Goal: Task Accomplishment & Management: Manage account settings

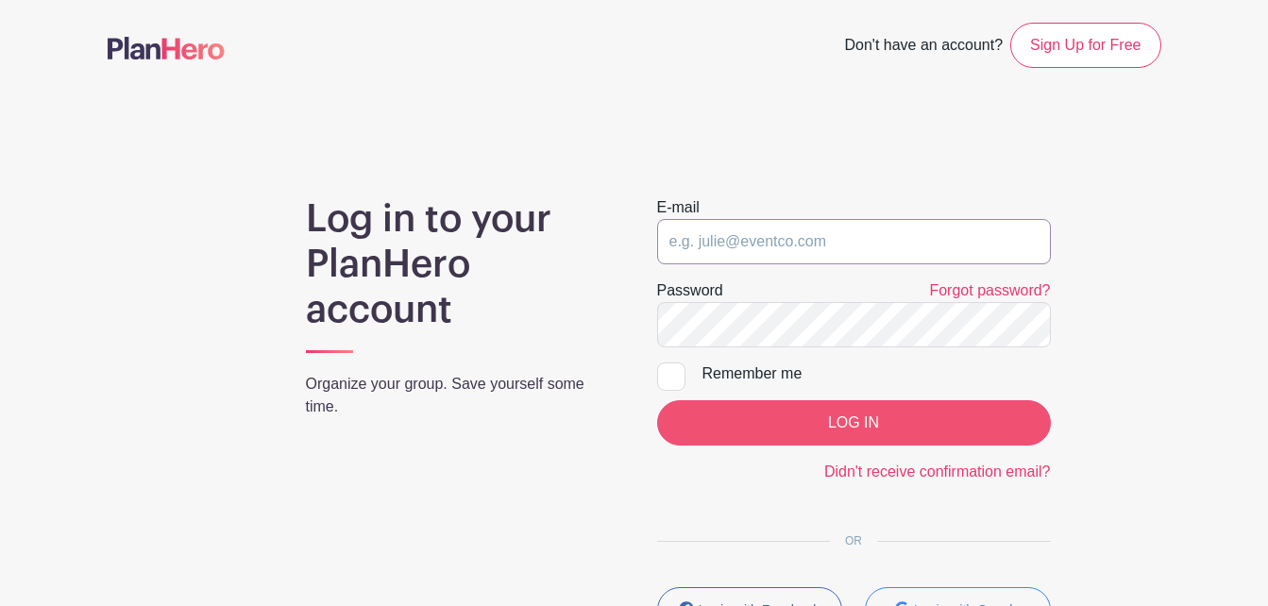
type input "[EMAIL_ADDRESS][DOMAIN_NAME]"
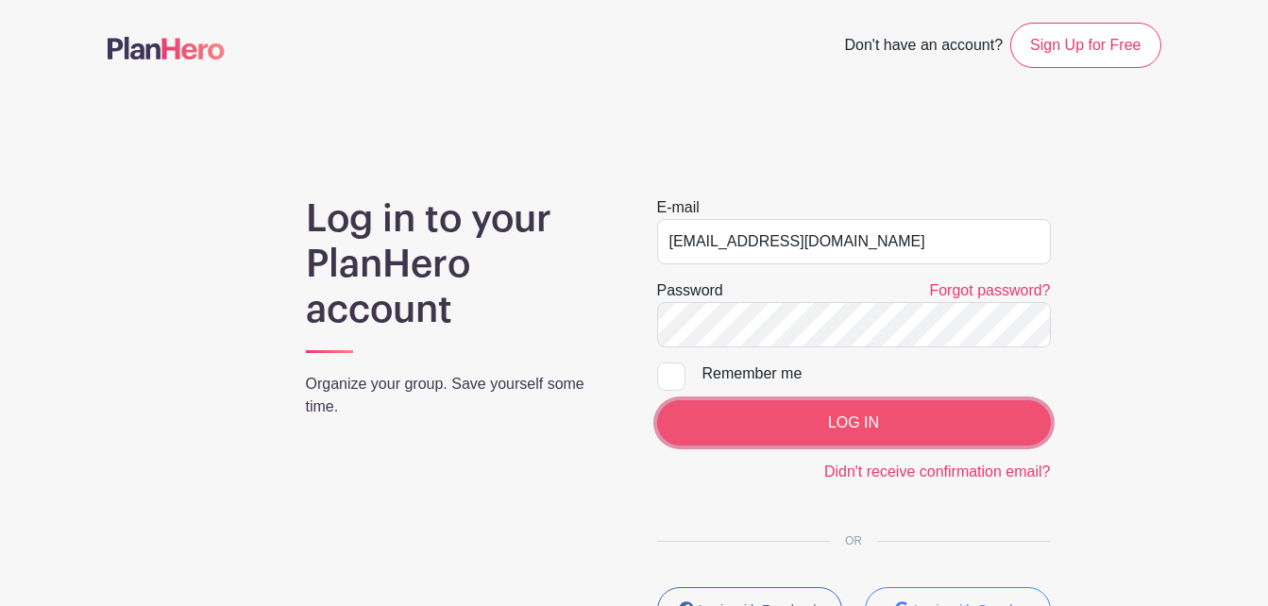
click at [1011, 424] on input "LOG IN" at bounding box center [854, 422] width 394 height 45
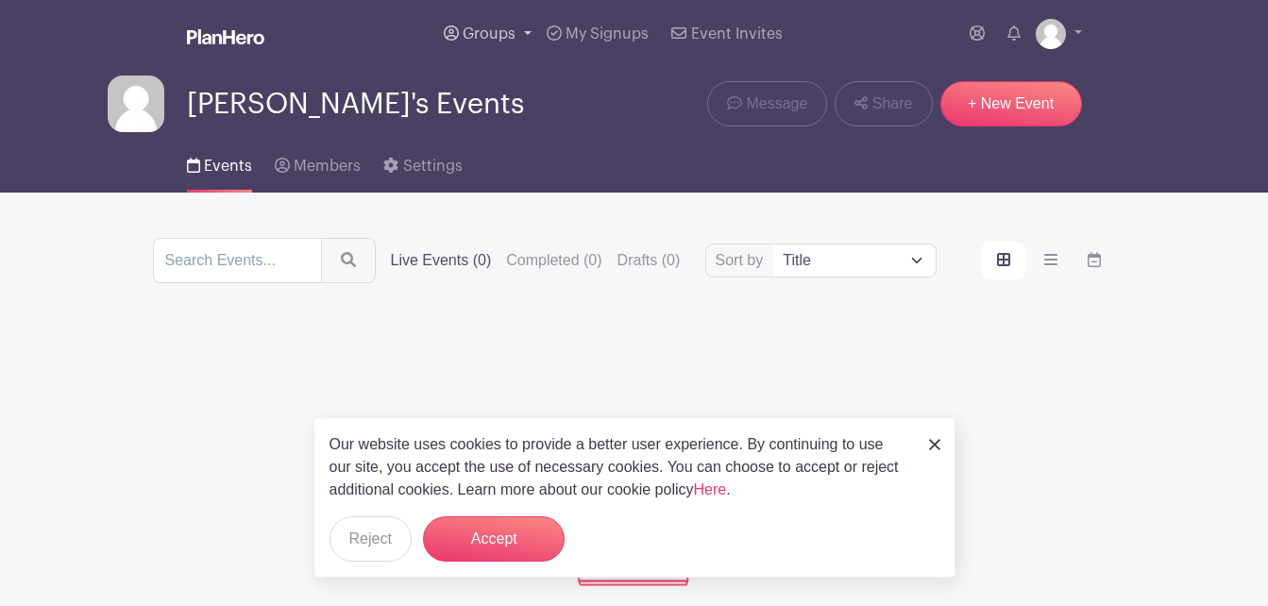
click at [501, 30] on span "Groups" at bounding box center [489, 33] width 53 height 15
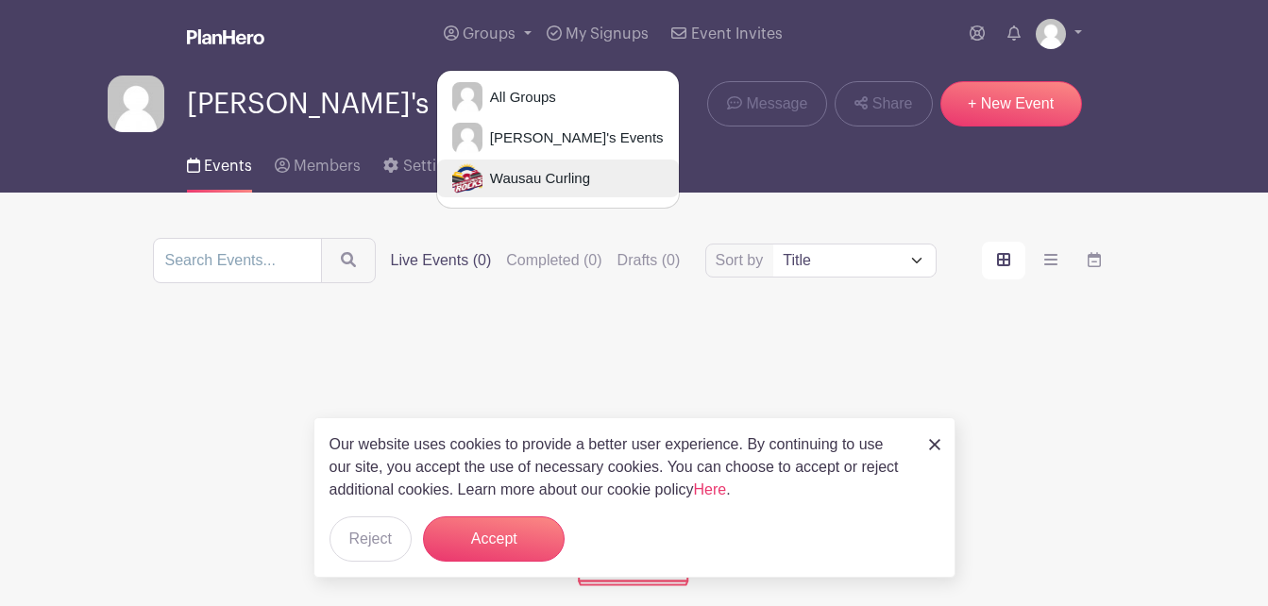
click at [539, 173] on span "Wausau Curling" at bounding box center [537, 179] width 108 height 22
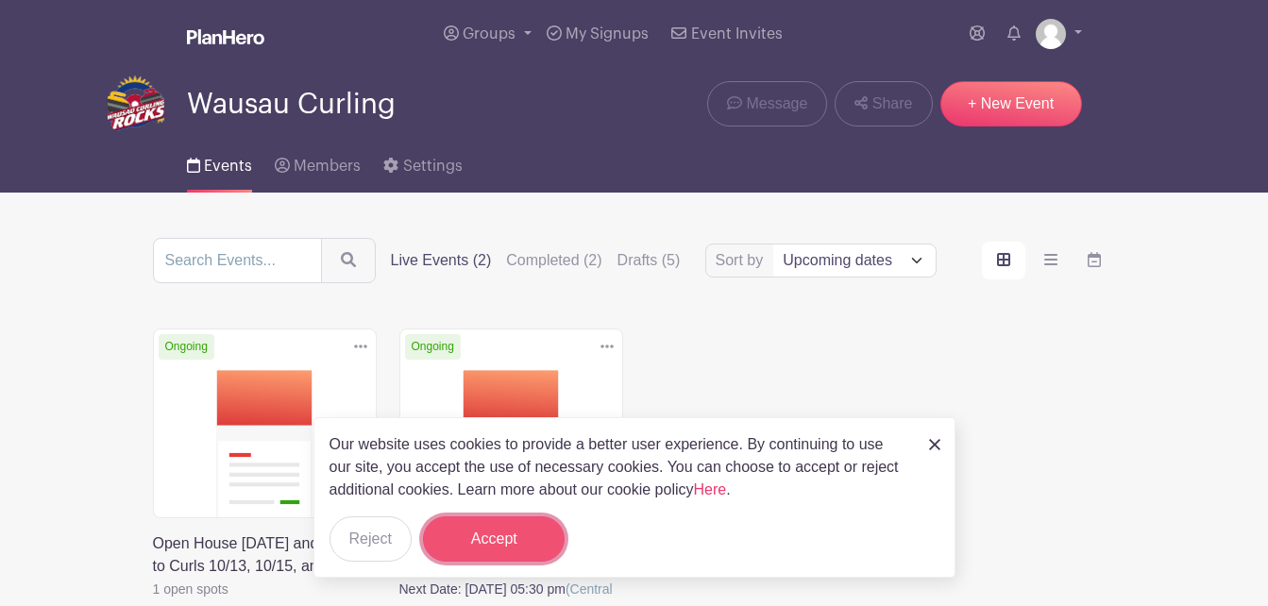
click at [550, 528] on button "Accept" at bounding box center [494, 539] width 142 height 45
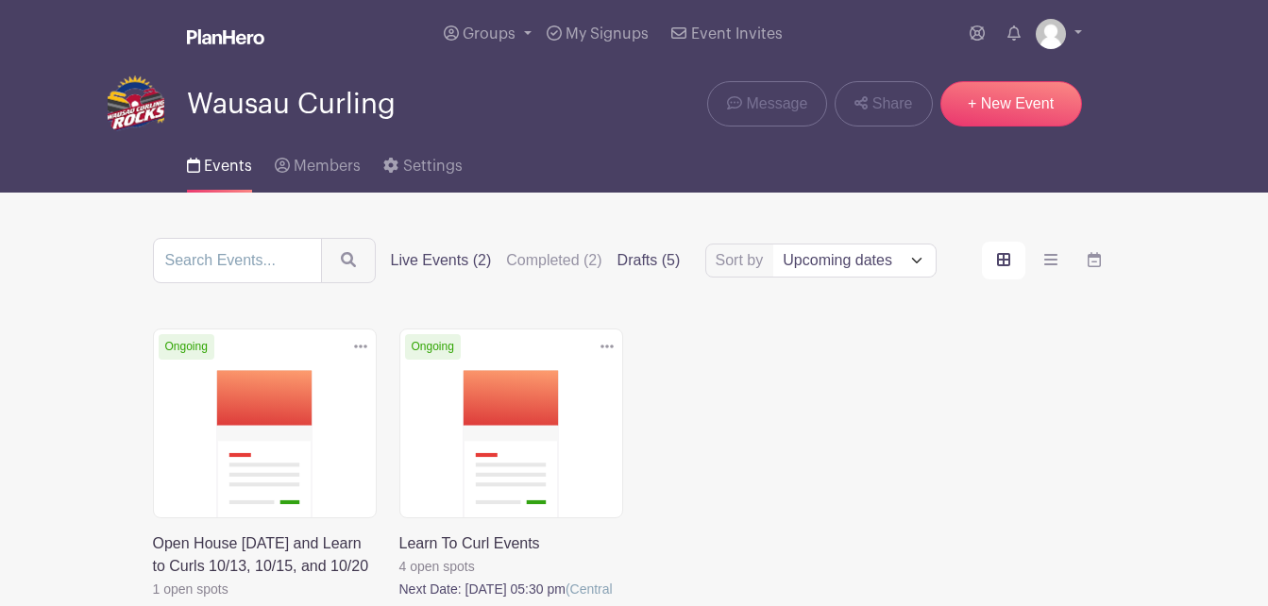
click at [659, 263] on label "Drafts (5)" at bounding box center [649, 260] width 63 height 23
click at [0, 0] on input "Drafts (5)" at bounding box center [0, 0] width 0 height 0
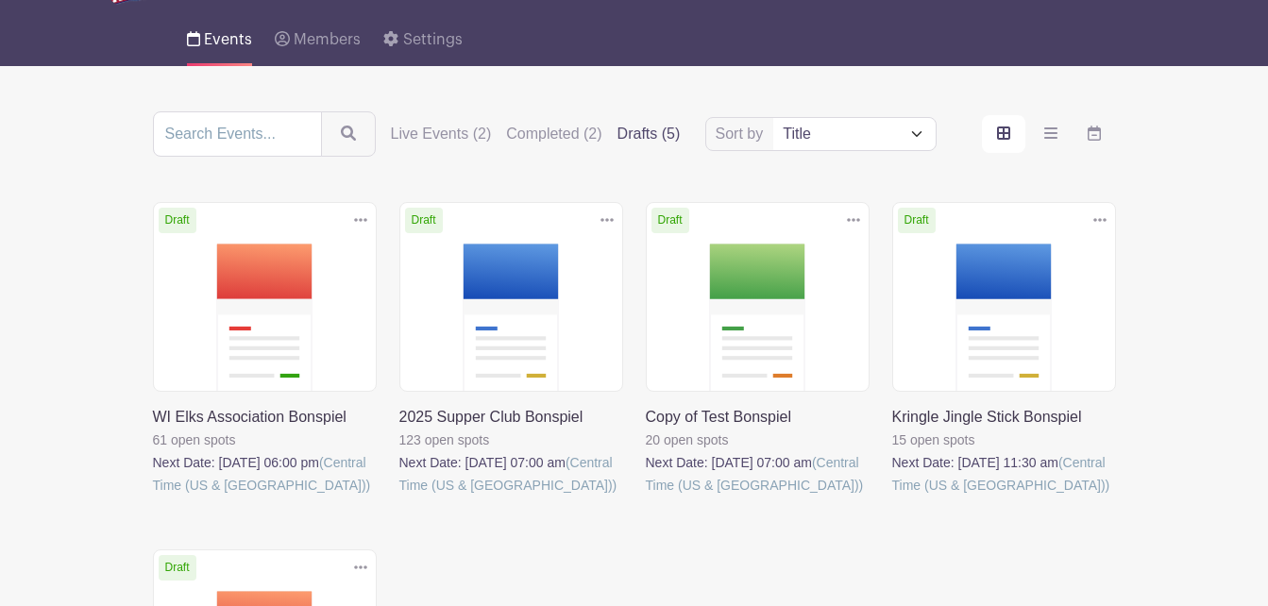
scroll to position [189, 0]
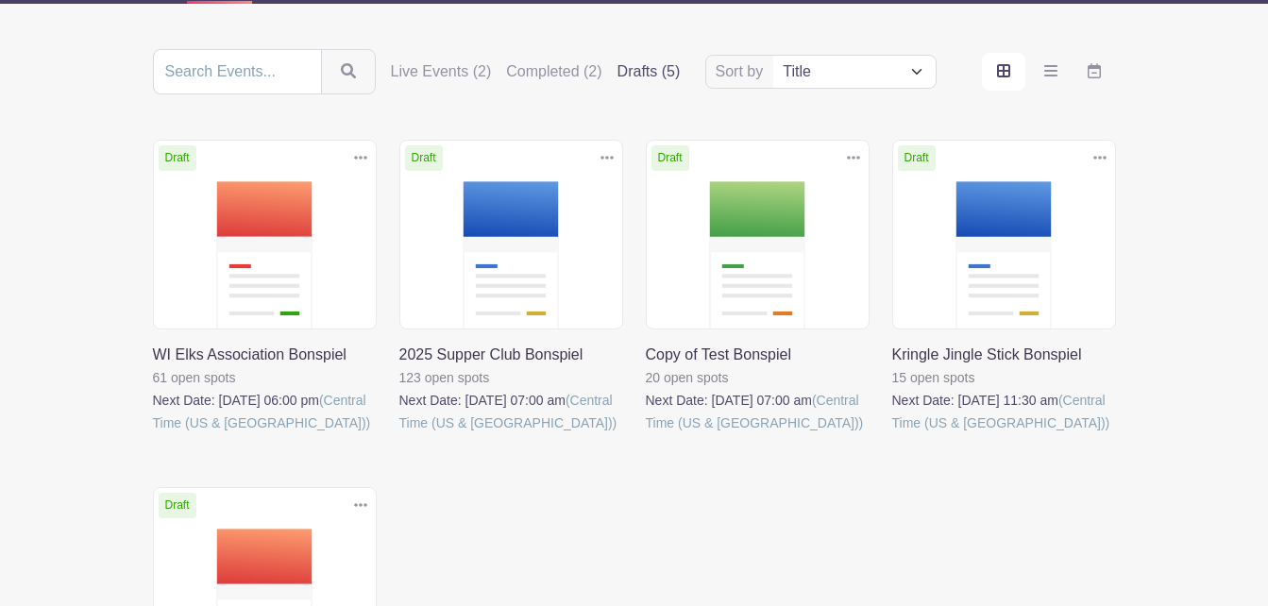
click at [399, 434] on link at bounding box center [399, 434] width 0 height 0
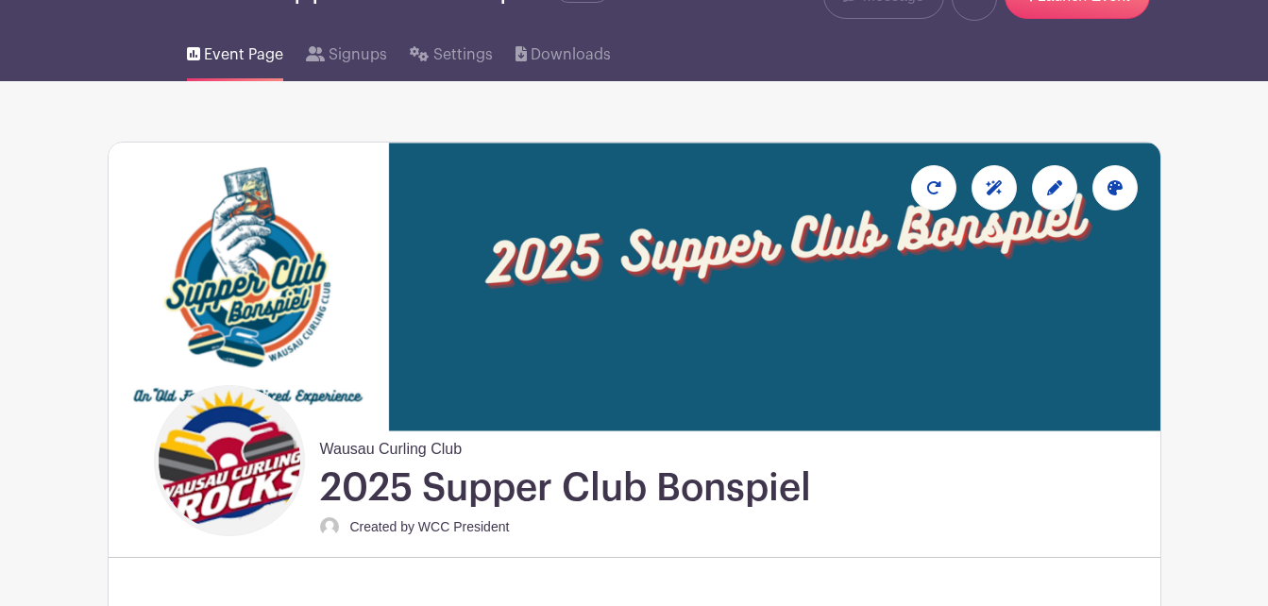
scroll to position [189, 0]
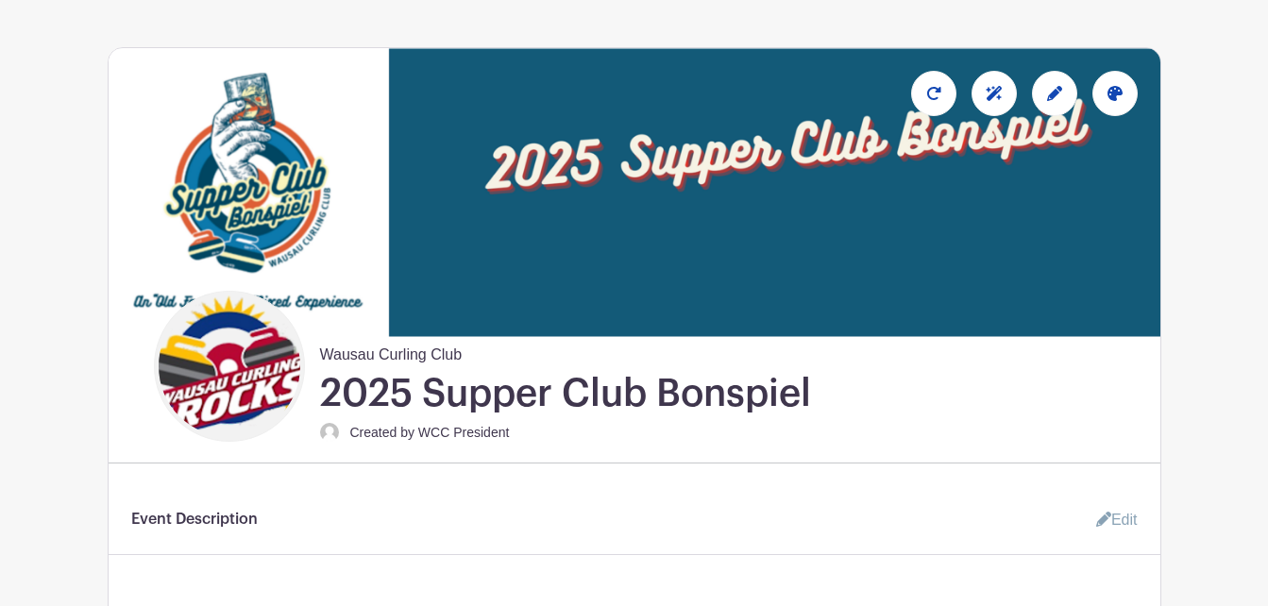
click at [1127, 512] on link "Edit" at bounding box center [1109, 520] width 57 height 38
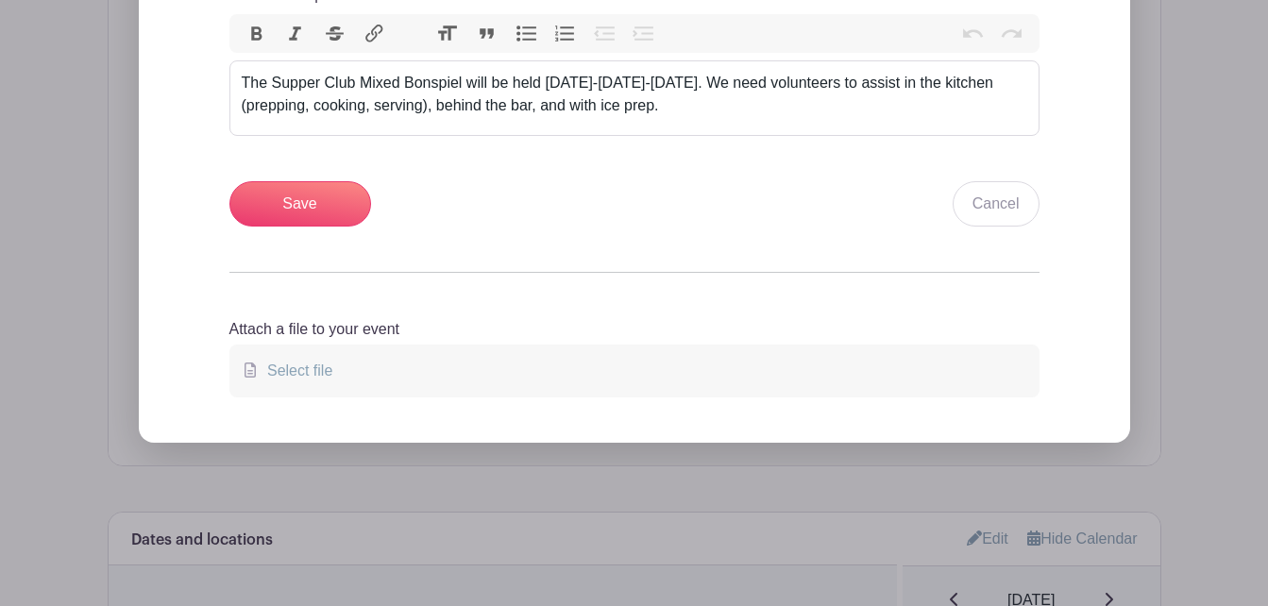
scroll to position [944, 0]
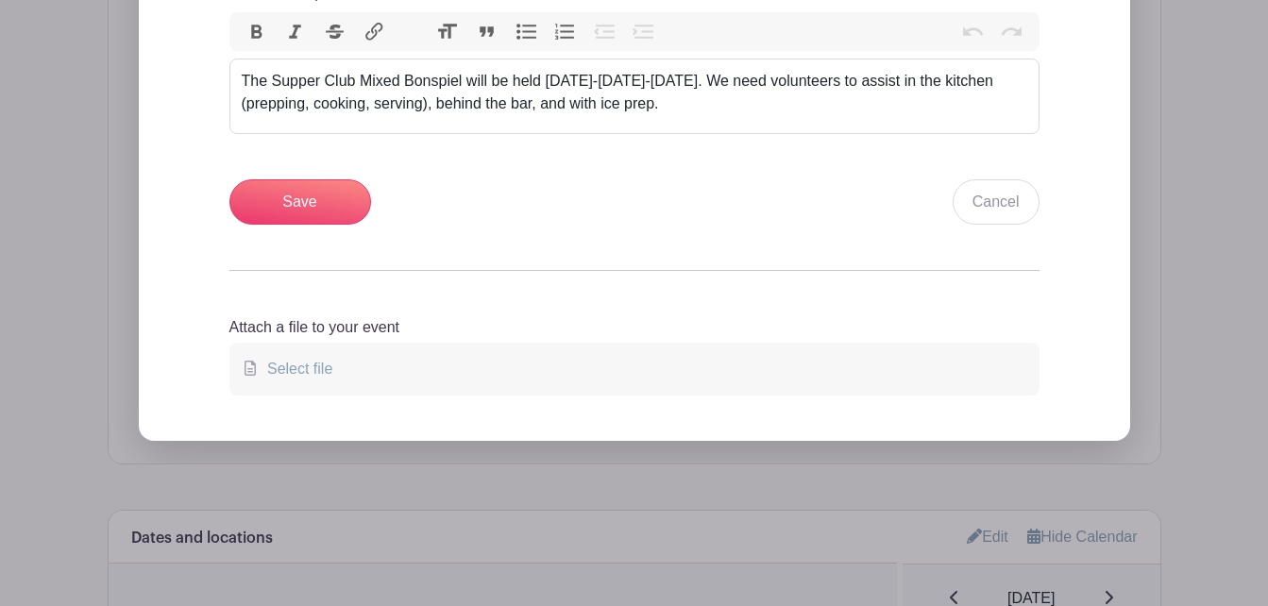
click at [1145, 382] on div "Add Description Short Intro Supper Club Bonspiel Event Description Bold Italic …" at bounding box center [635, 93] width 1022 height 695
click at [1012, 202] on link "Cancel" at bounding box center [996, 201] width 87 height 45
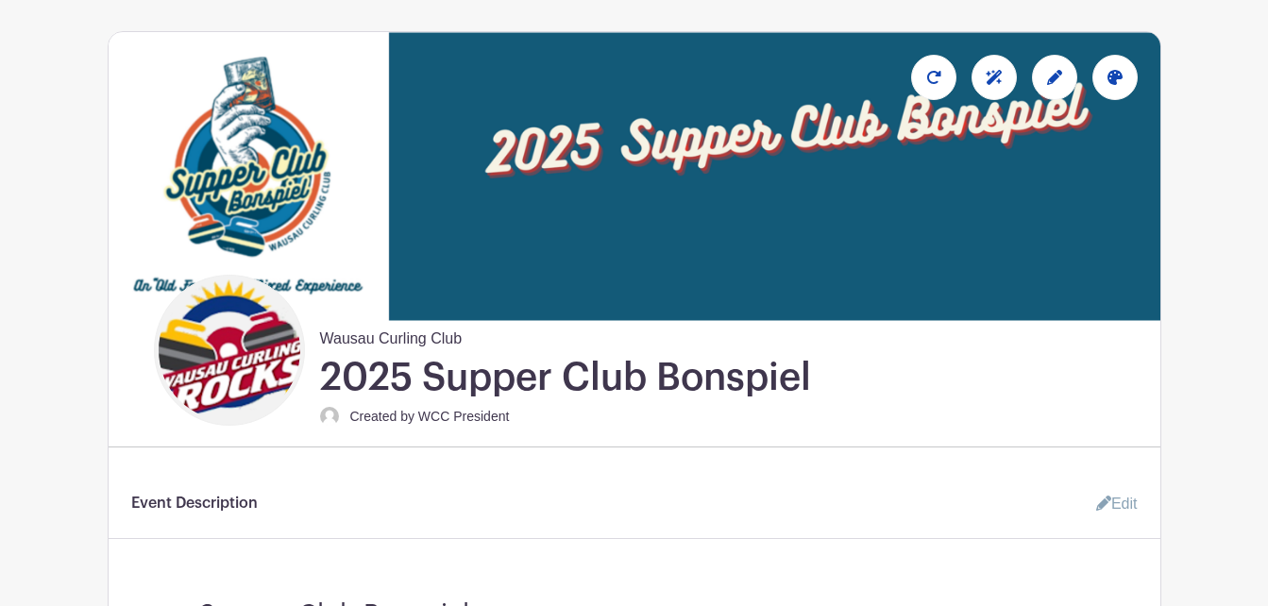
scroll to position [189, 0]
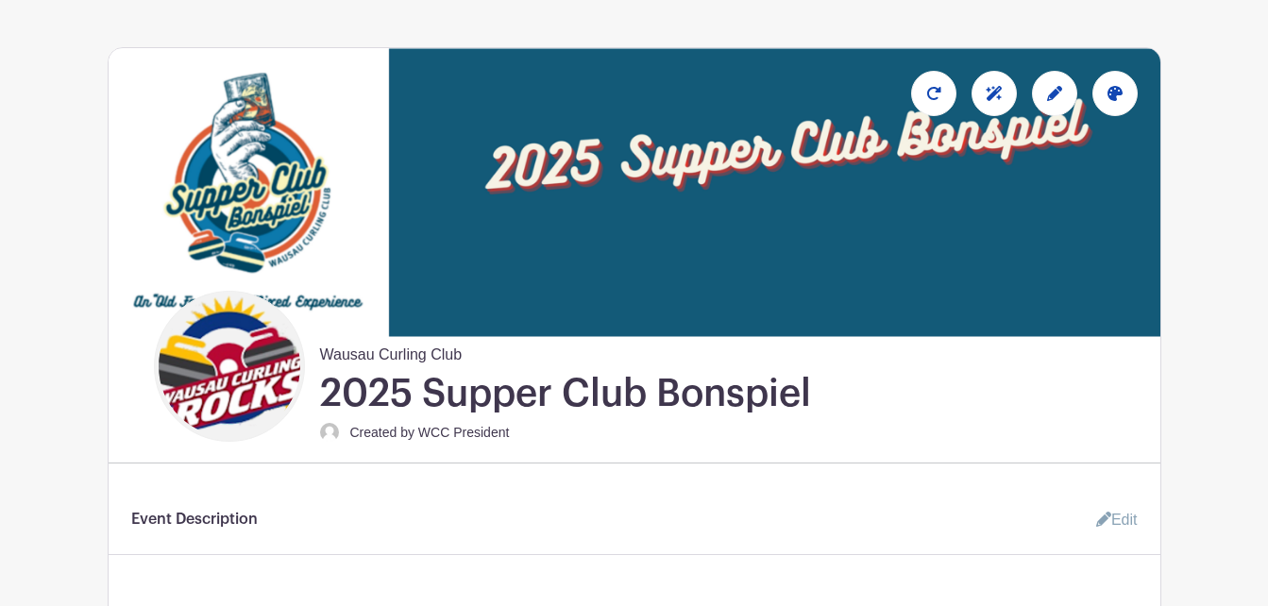
click at [407, 432] on small "Created by WCC President" at bounding box center [430, 432] width 160 height 15
click at [1048, 94] on icon at bounding box center [1054, 93] width 15 height 15
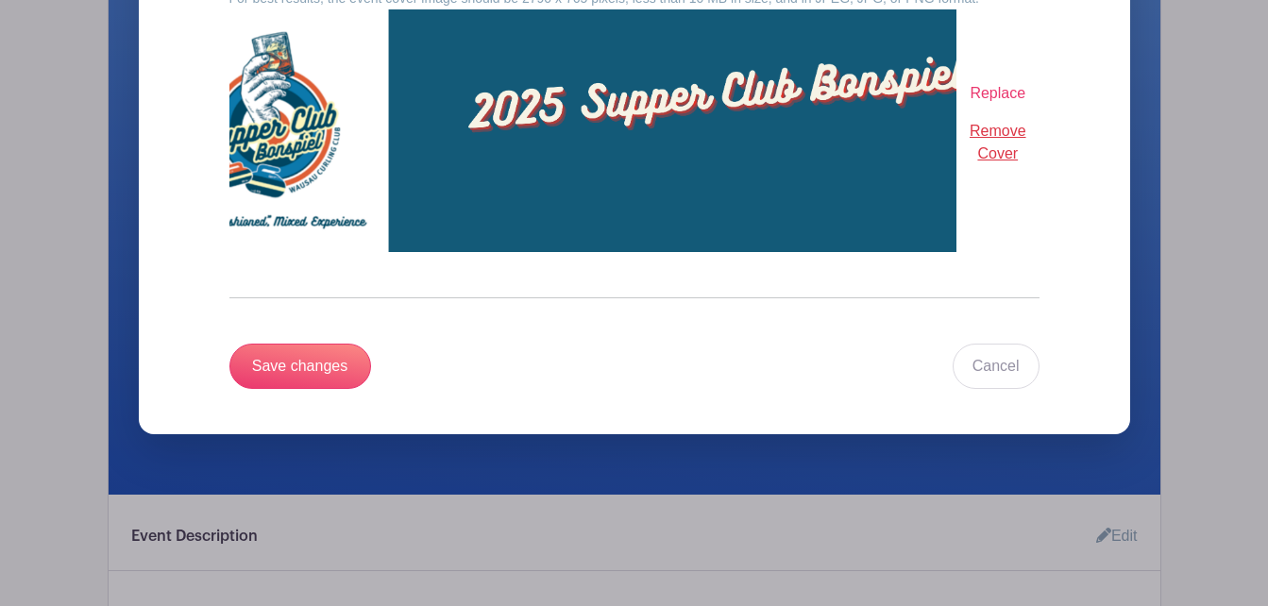
scroll to position [860, 0]
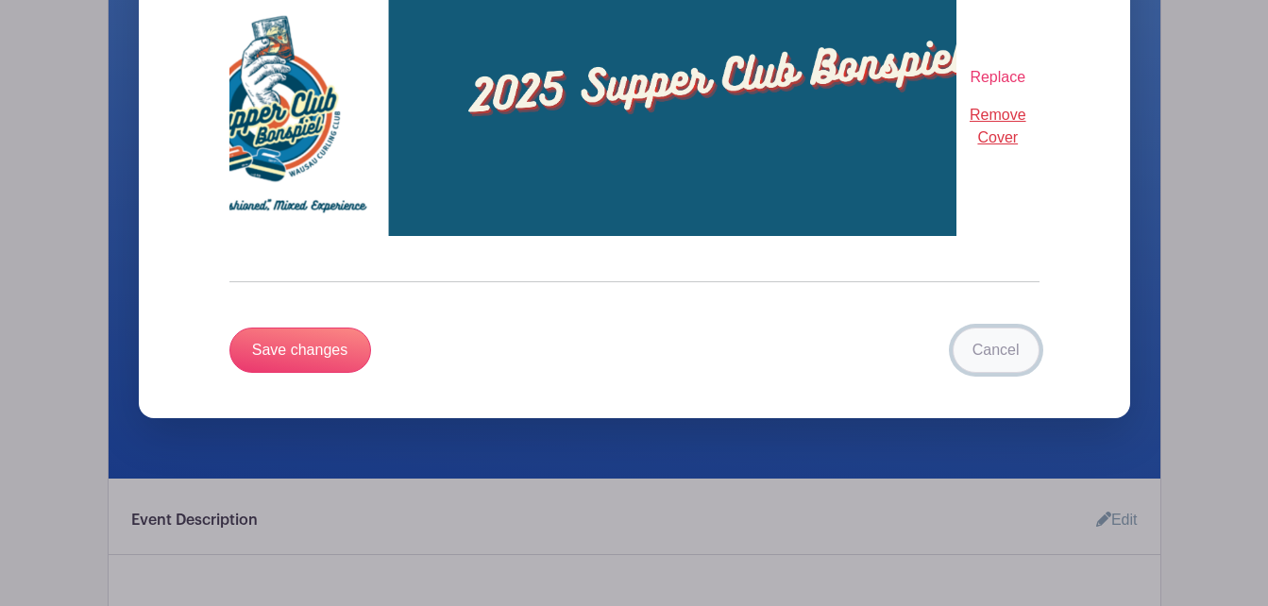
click at [1023, 353] on link "Cancel" at bounding box center [996, 350] width 87 height 45
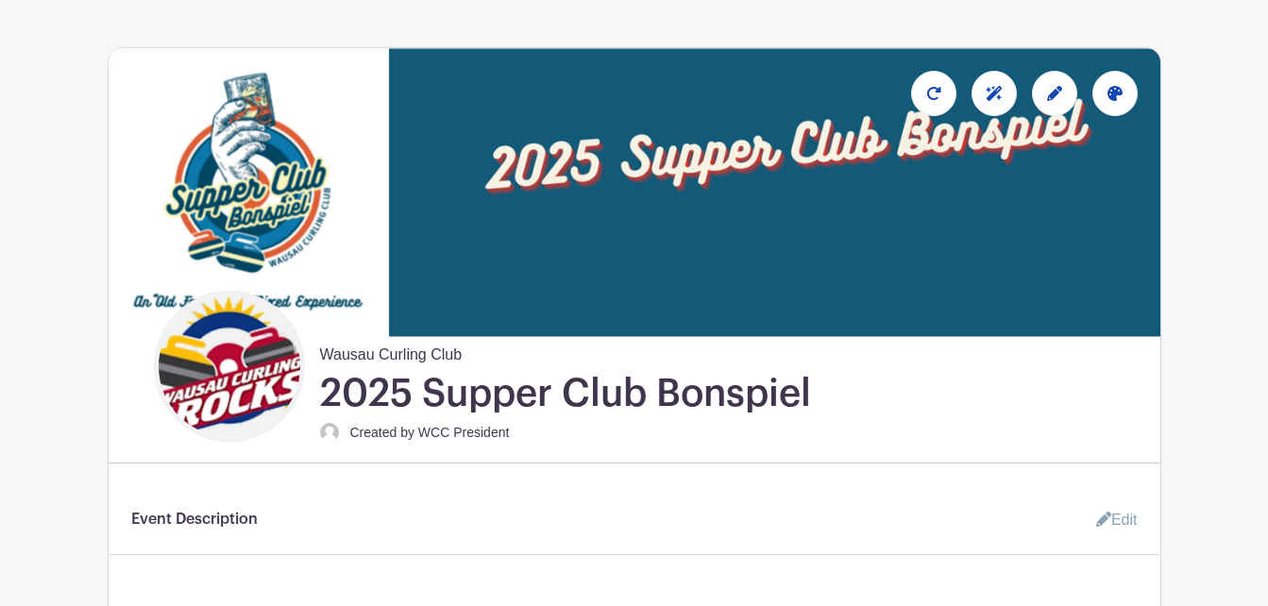
drag, startPoint x: 202, startPoint y: 369, endPoint x: 969, endPoint y: 406, distance: 767.7
click at [969, 406] on div "Wausau Curling Club 2025 Supper Club Bonspiel Created by WCC President" at bounding box center [657, 369] width 1007 height 157
drag, startPoint x: 453, startPoint y: 439, endPoint x: 992, endPoint y: 417, distance: 539.6
click at [992, 417] on div "Wausau Curling Club 2025 Supper Club Bonspiel Created by WCC President" at bounding box center [657, 369] width 1007 height 157
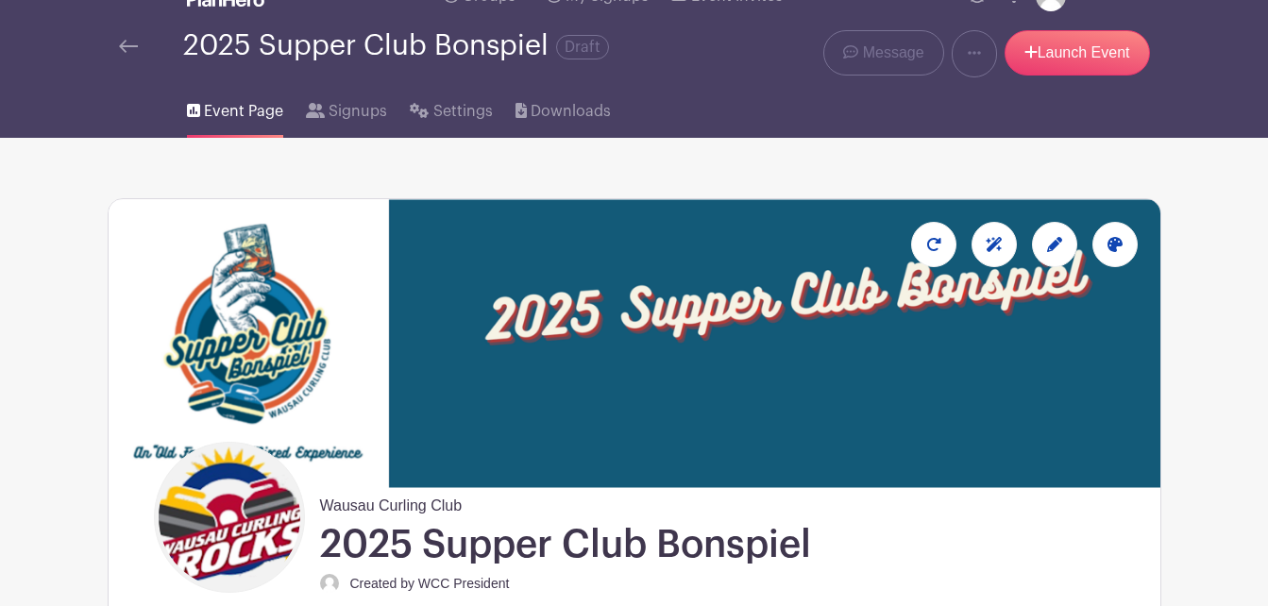
scroll to position [0, 0]
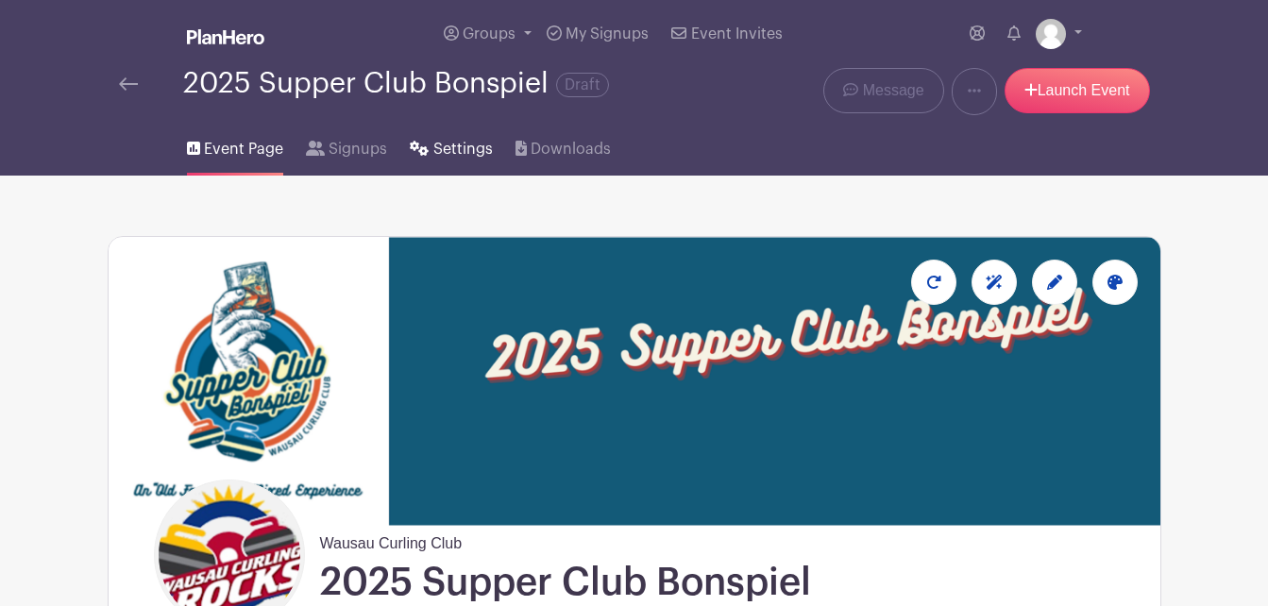
click at [433, 146] on span "Settings" at bounding box center [462, 149] width 59 height 23
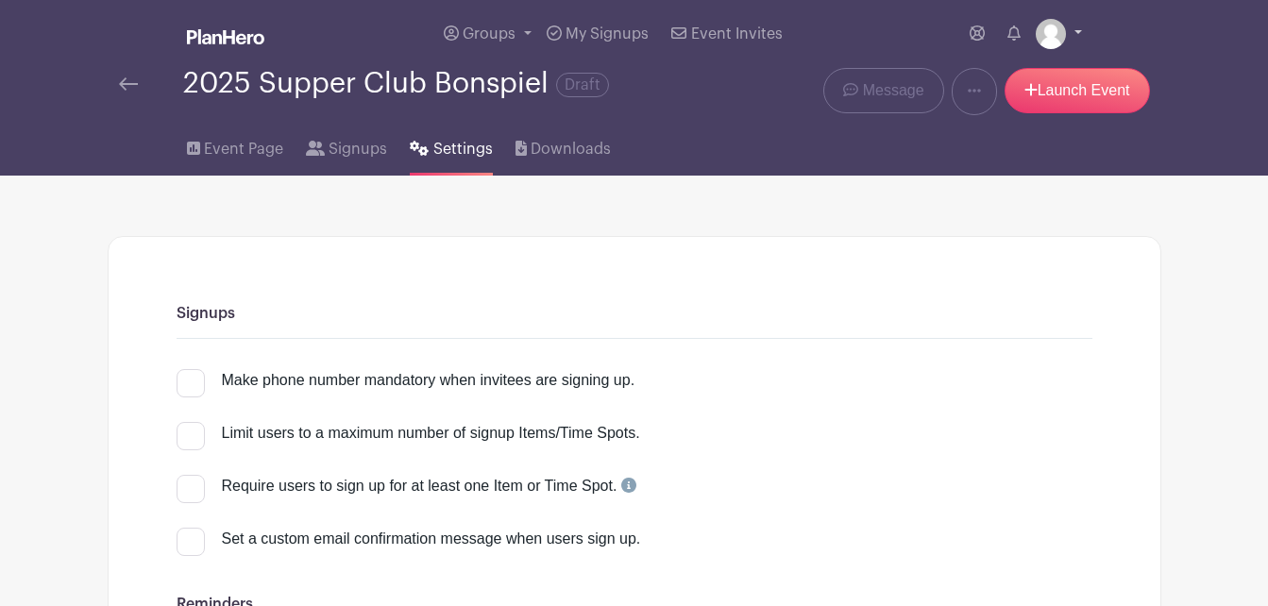
click at [1060, 30] on img at bounding box center [1051, 34] width 30 height 30
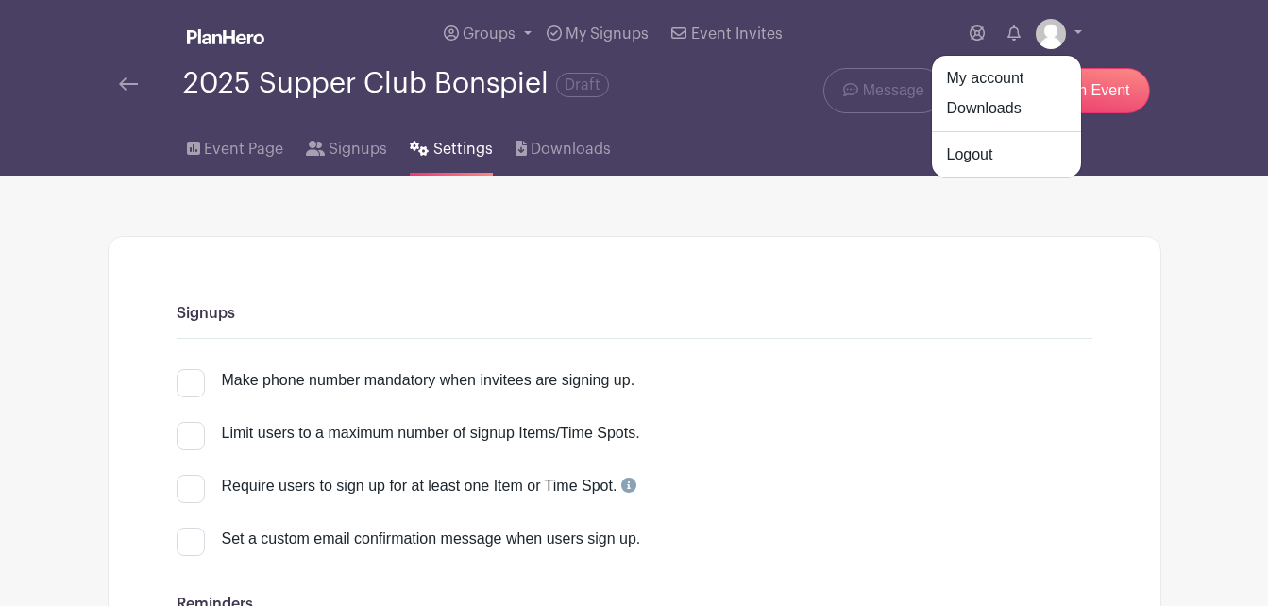
click at [833, 31] on div "Groups All Groups [PERSON_NAME]'s Events Wausau Curling My Signups Event Invite…" at bounding box center [673, 34] width 818 height 68
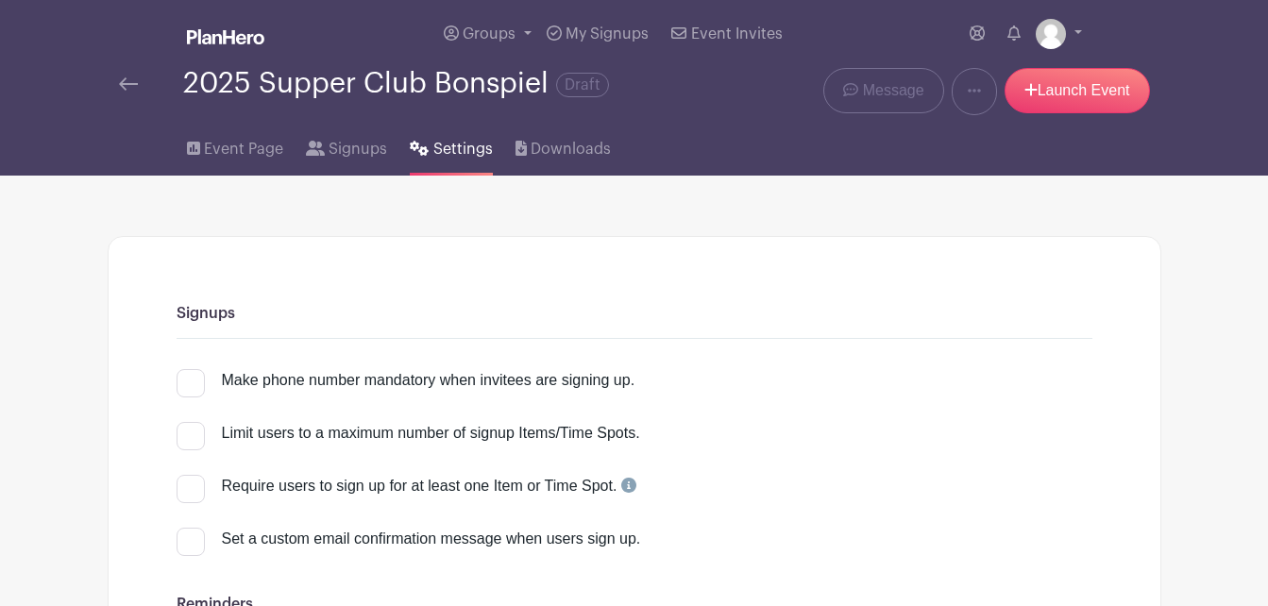
click at [131, 83] on img at bounding box center [128, 83] width 19 height 13
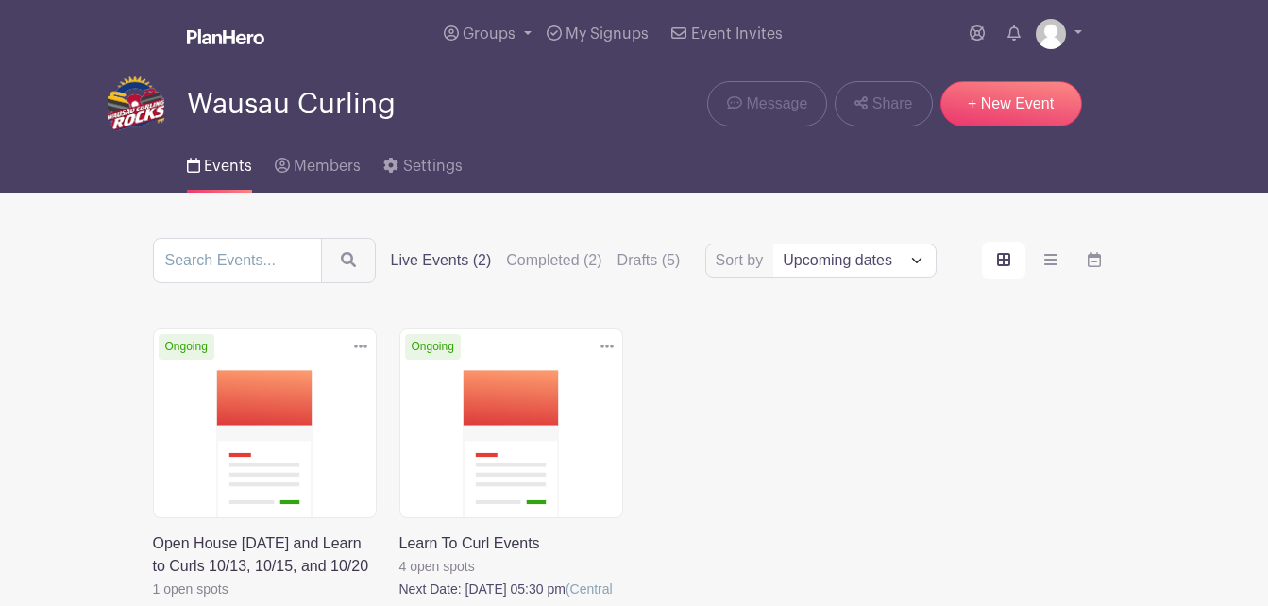
click at [212, 166] on span "Events" at bounding box center [228, 166] width 48 height 15
